Goal: Information Seeking & Learning: Check status

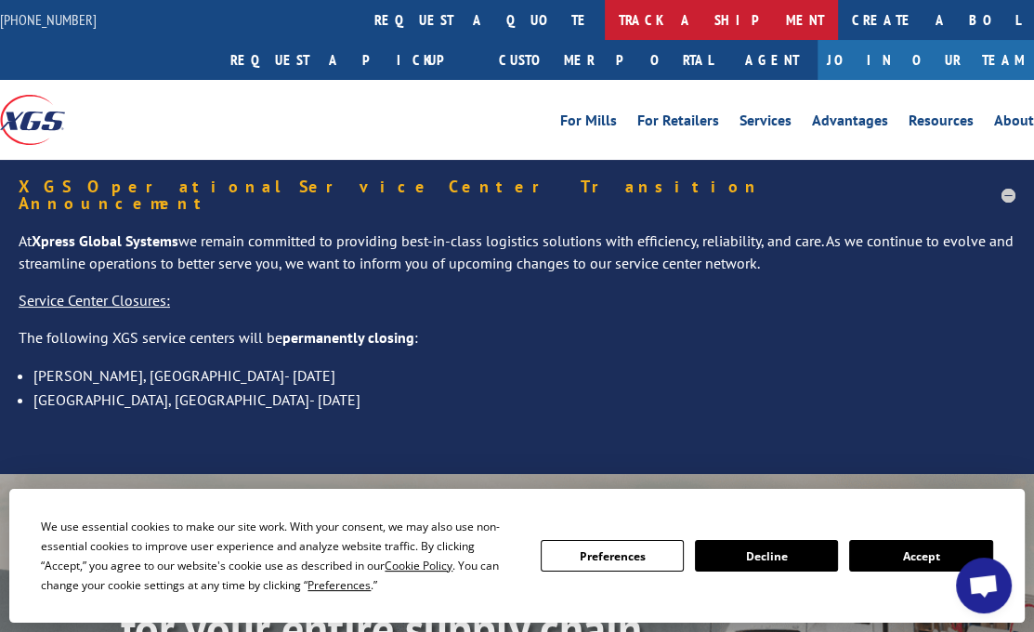
click at [605, 11] on link "track a shipment" at bounding box center [721, 20] width 233 height 40
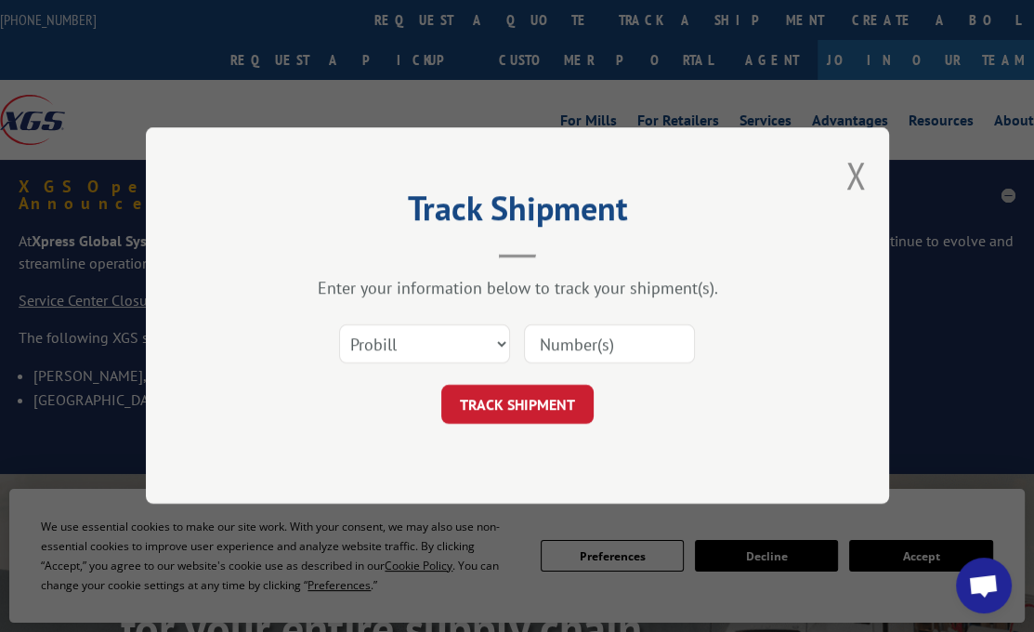
click at [572, 346] on input at bounding box center [609, 344] width 171 height 39
paste input "17548062"
type input "17548062"
click at [526, 425] on div "Track Shipment Enter your information below to track your shipment(s). Select c…" at bounding box center [517, 315] width 743 height 376
click at [499, 408] on button "TRACK SHIPMENT" at bounding box center [517, 404] width 152 height 39
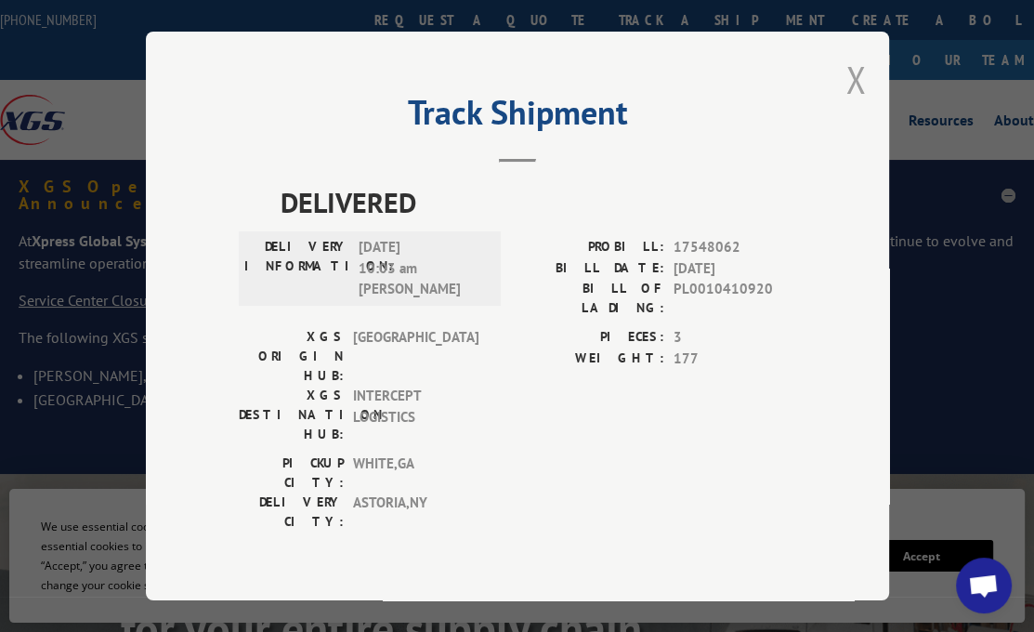
click at [864, 99] on button "Close modal" at bounding box center [855, 79] width 20 height 49
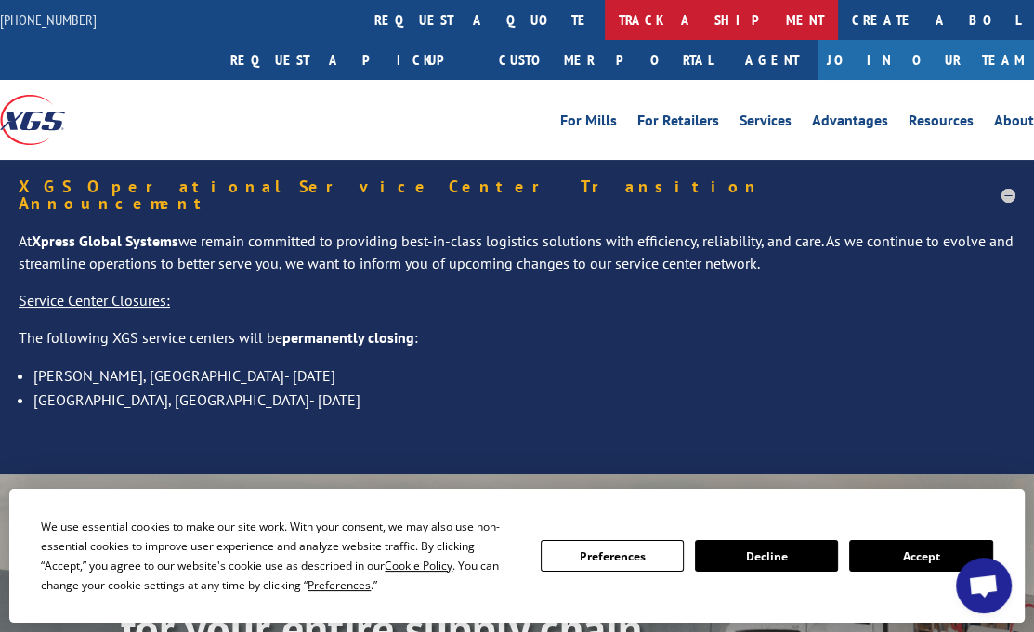
click at [605, 18] on link "track a shipment" at bounding box center [721, 20] width 233 height 40
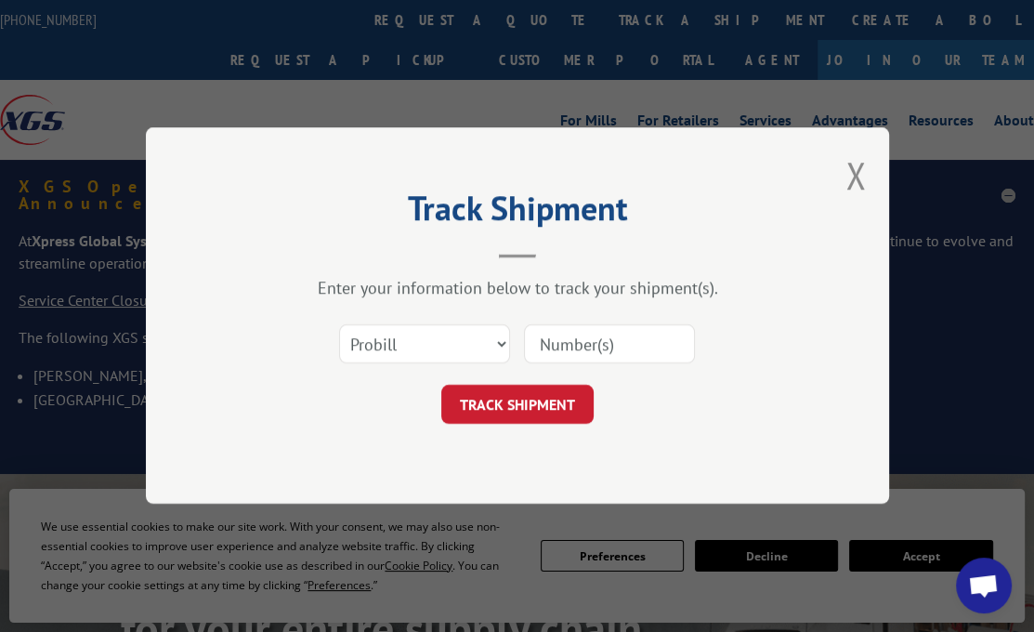
drag, startPoint x: 518, startPoint y: 345, endPoint x: 483, endPoint y: 337, distance: 36.3
click at [516, 345] on div "Select category... Probill BOL PO" at bounding box center [517, 344] width 557 height 61
click at [599, 343] on input at bounding box center [609, 344] width 171 height 39
paste input "17548062"
type input "17548062"
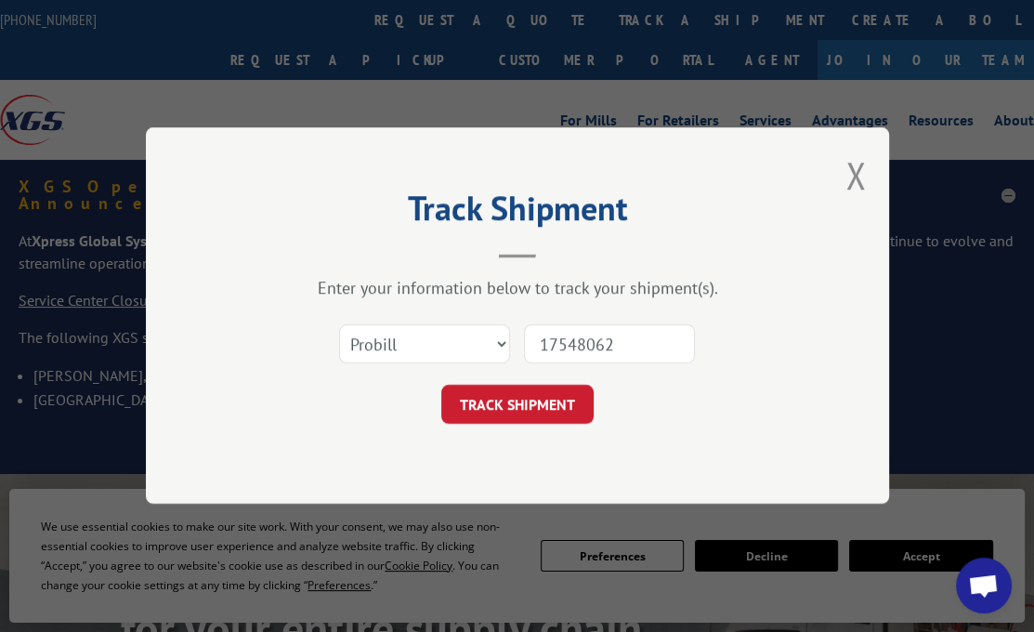
click button "TRACK SHIPMENT" at bounding box center [517, 404] width 152 height 39
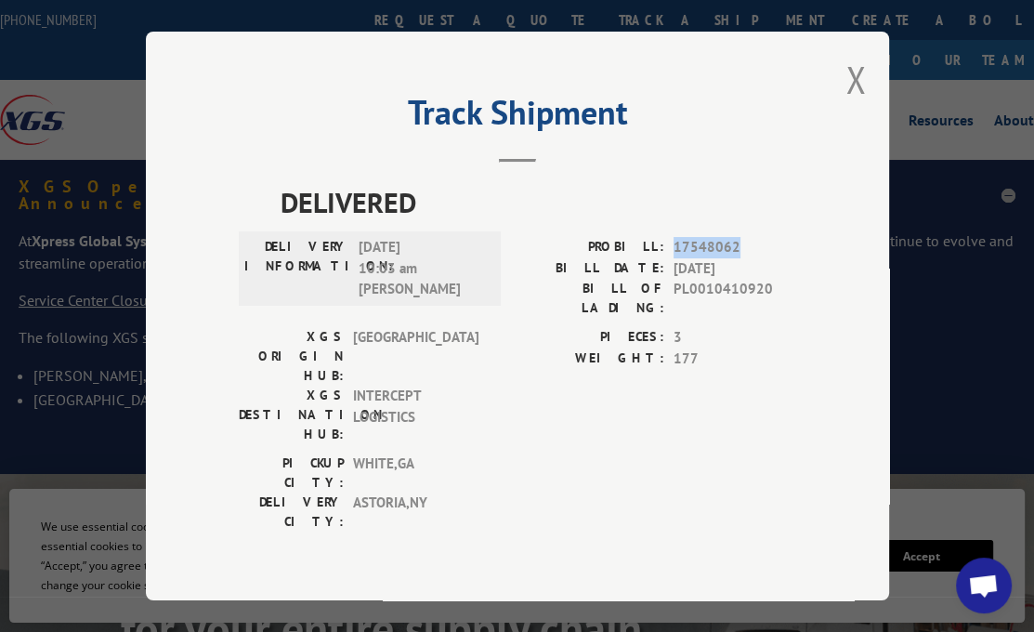
drag, startPoint x: 737, startPoint y: 258, endPoint x: 672, endPoint y: 263, distance: 65.2
click at [673, 258] on span "17548062" at bounding box center [734, 247] width 123 height 21
click at [742, 255] on span "17548062" at bounding box center [734, 247] width 123 height 21
click at [737, 257] on span "17548062" at bounding box center [734, 247] width 123 height 21
